Goal: Task Accomplishment & Management: Complete application form

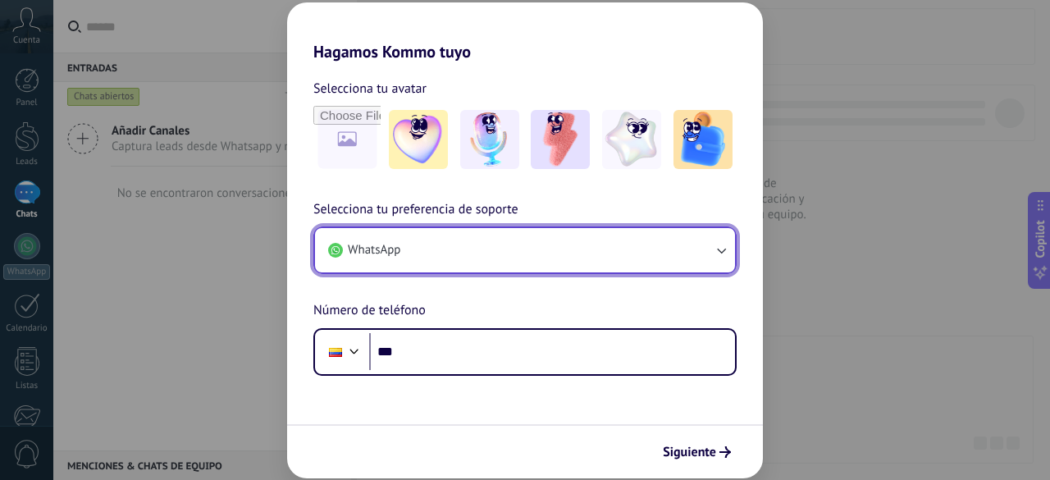
click at [672, 259] on button "WhatsApp" at bounding box center [525, 250] width 420 height 44
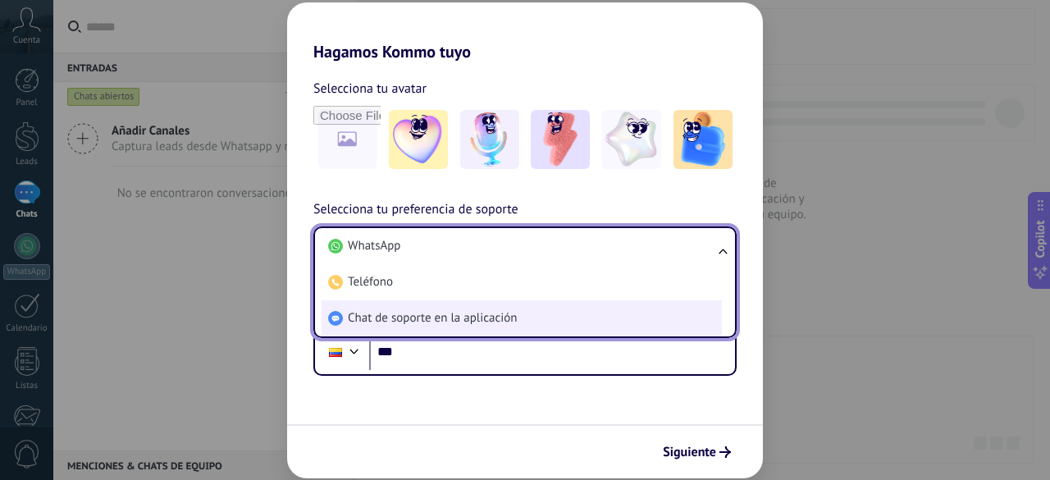
click at [518, 317] on li "Chat de soporte en la aplicación" at bounding box center [522, 318] width 400 height 36
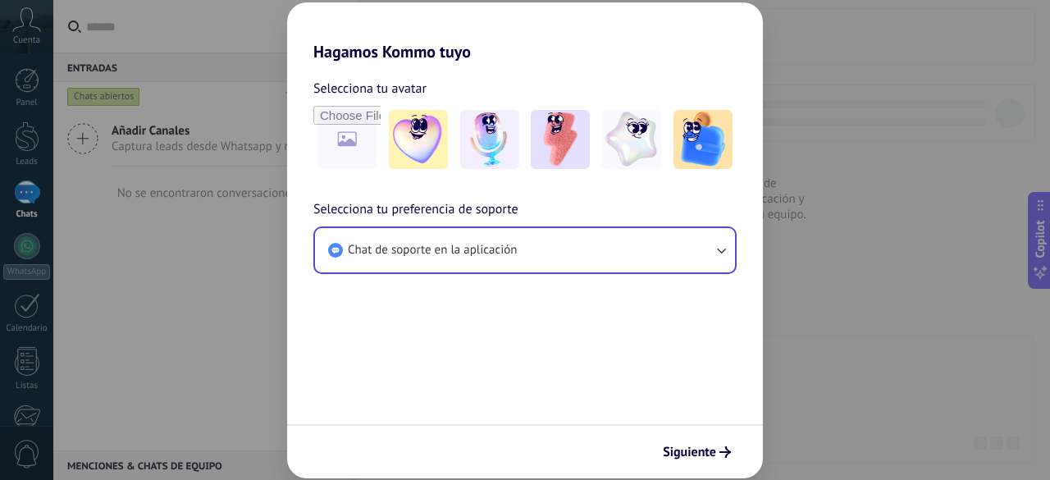
click at [677, 448] on span "Siguiente" at bounding box center [689, 451] width 53 height 11
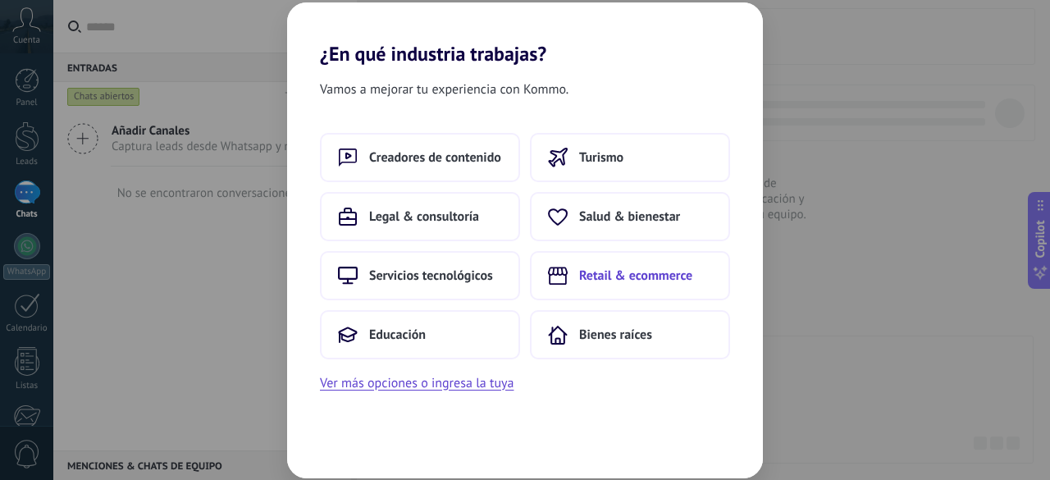
click at [606, 258] on button "Retail & ecommerce" at bounding box center [630, 275] width 200 height 49
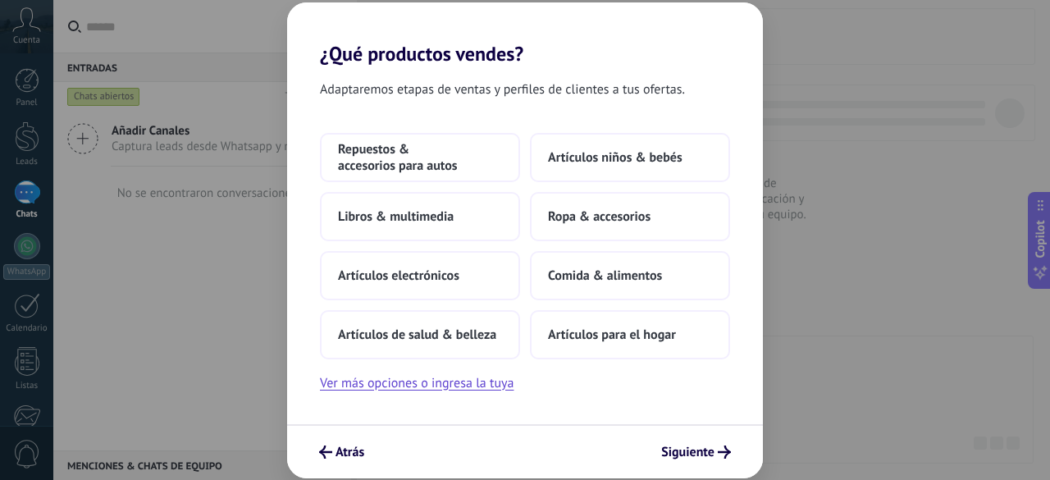
click at [606, 258] on button "Comida & alimentos" at bounding box center [630, 275] width 200 height 49
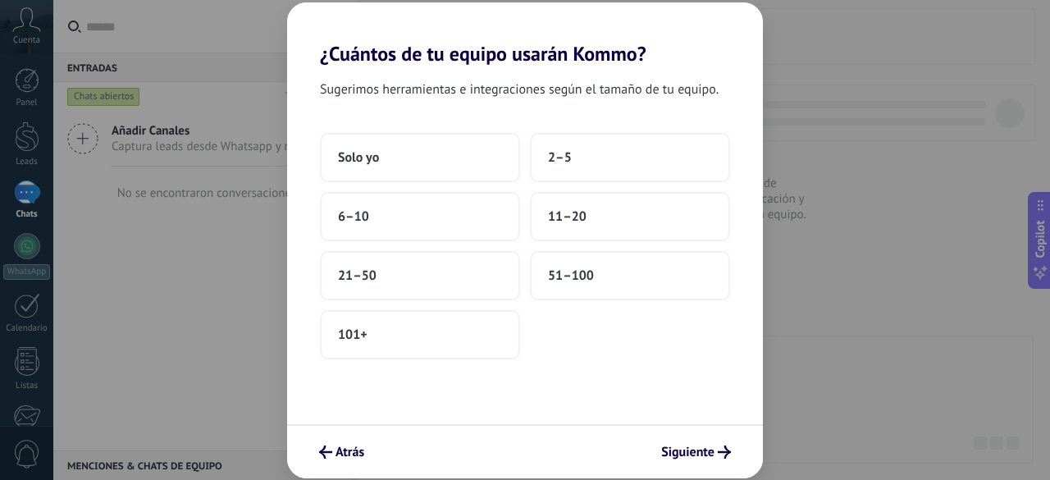
click at [606, 258] on button "51–100" at bounding box center [630, 275] width 200 height 49
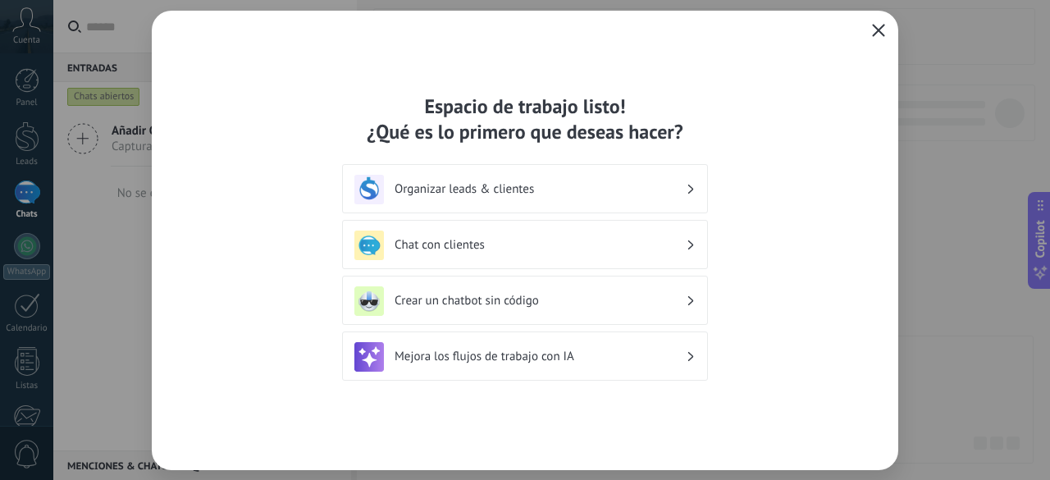
click at [882, 26] on use "button" at bounding box center [879, 30] width 12 height 12
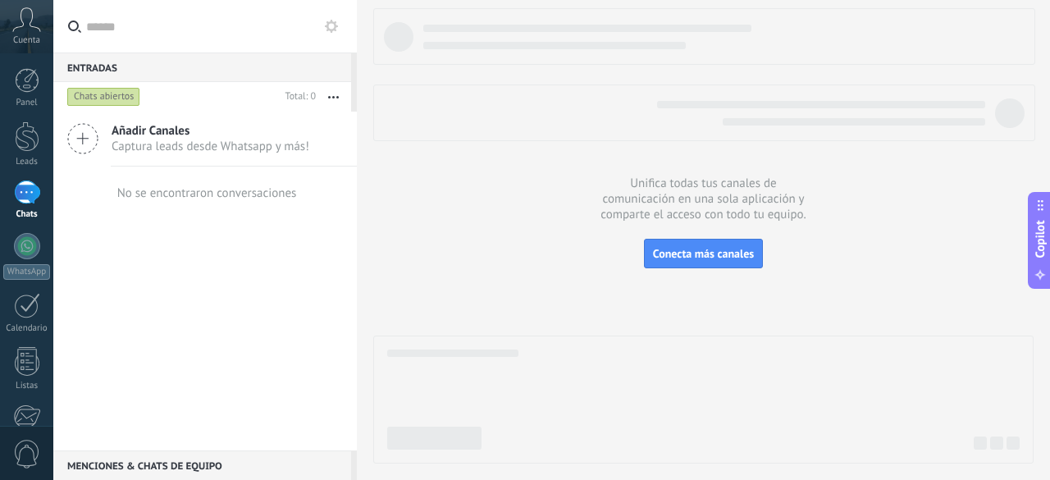
scroll to position [203, 0]
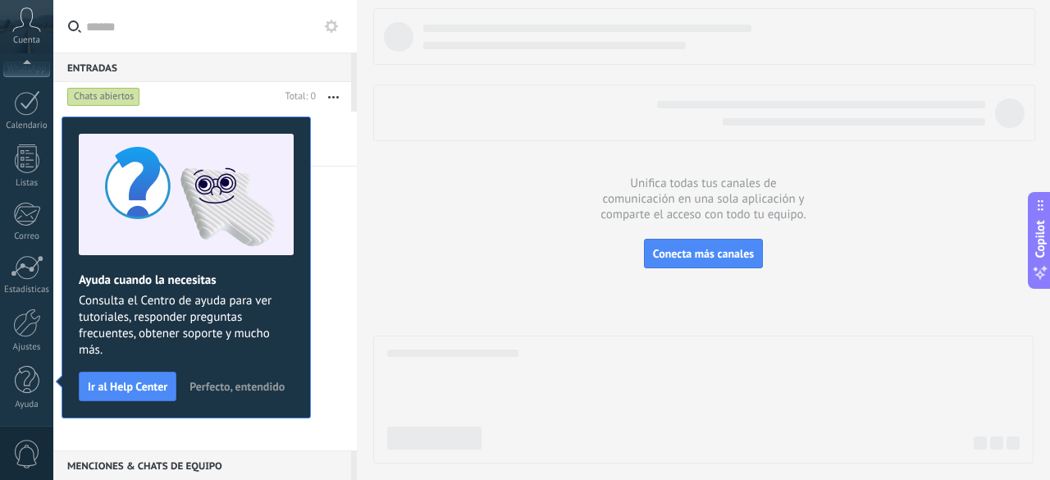
click at [271, 381] on span "Perfecto, entendido" at bounding box center [236, 386] width 95 height 11
